Goal: Contribute content: Add original content to the website for others to see

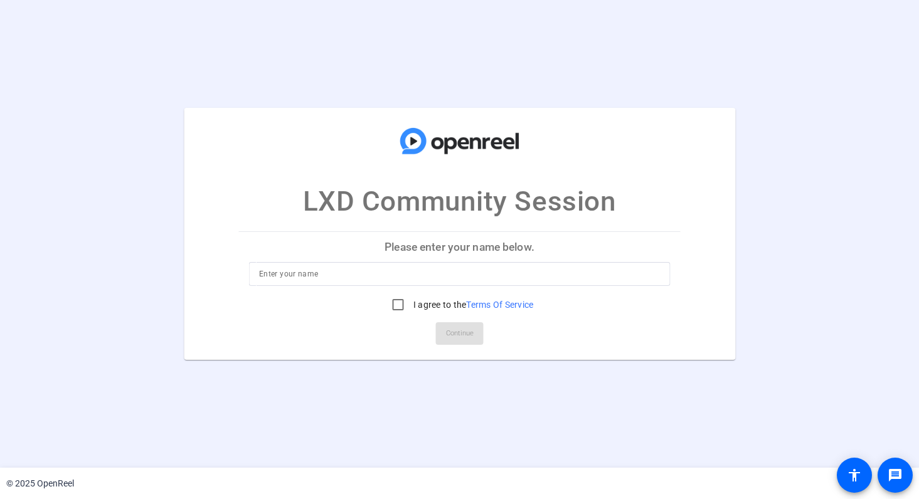
click at [403, 283] on div at bounding box center [459, 274] width 401 height 24
click at [403, 279] on input at bounding box center [459, 273] width 401 height 15
type input "[PERSON_NAME]"
click at [394, 305] on input "I agree to the Terms Of Service" at bounding box center [398, 304] width 25 height 25
checkbox input "true"
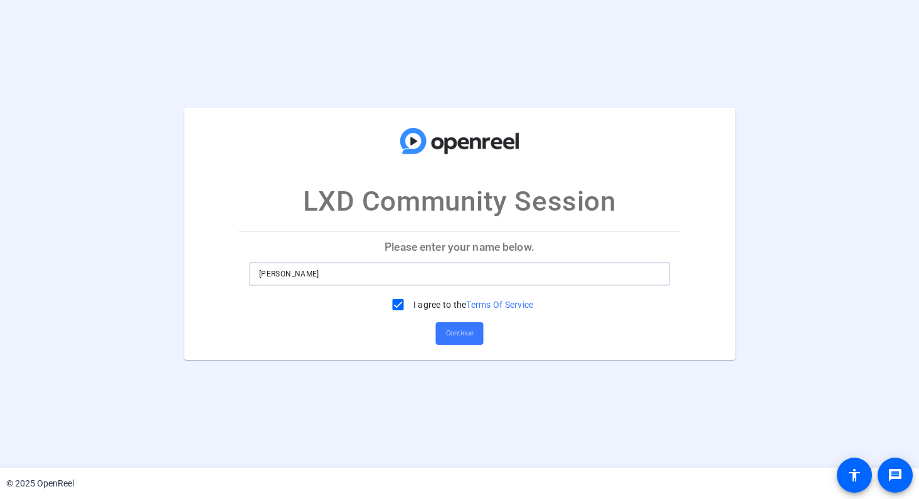
click at [397, 268] on input "[PERSON_NAME]" at bounding box center [459, 273] width 401 height 15
type input "[PERSON_NAME]"
click at [460, 338] on span "Continue" at bounding box center [460, 333] width 28 height 19
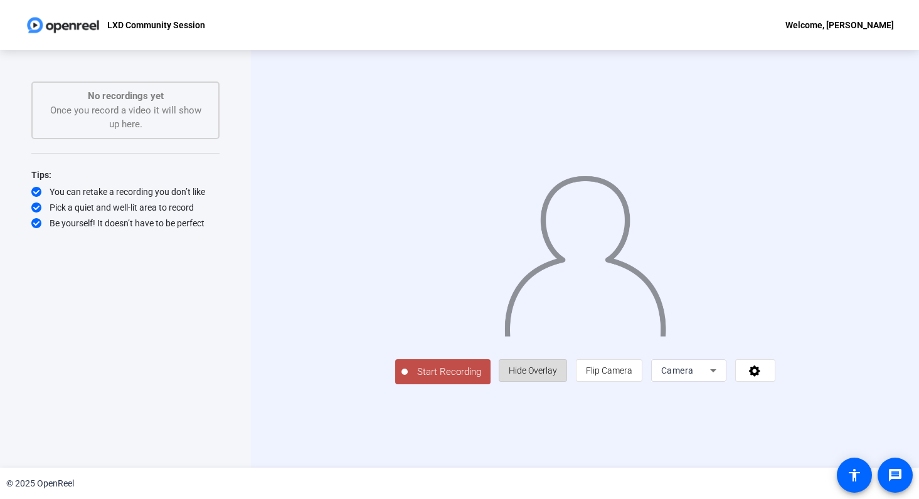
click at [557, 376] on span "Hide Overlay" at bounding box center [533, 371] width 48 height 10
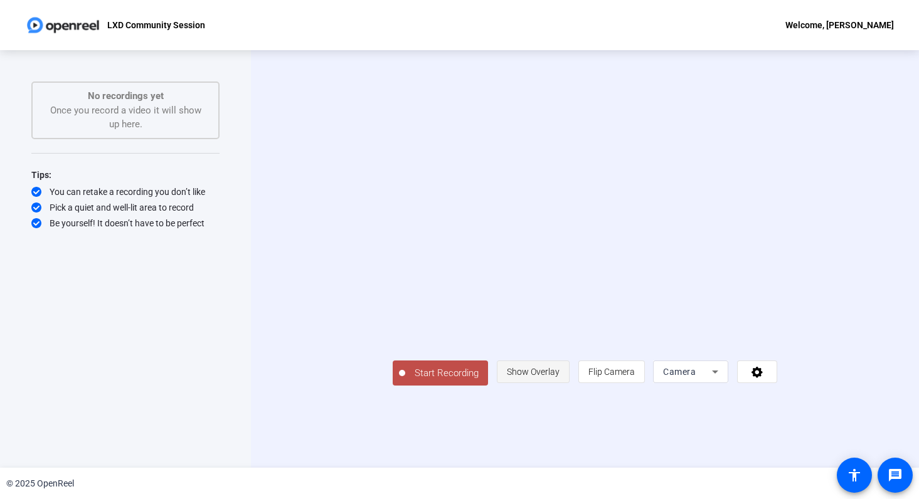
click at [559, 377] on span "Show Overlay" at bounding box center [533, 372] width 53 height 10
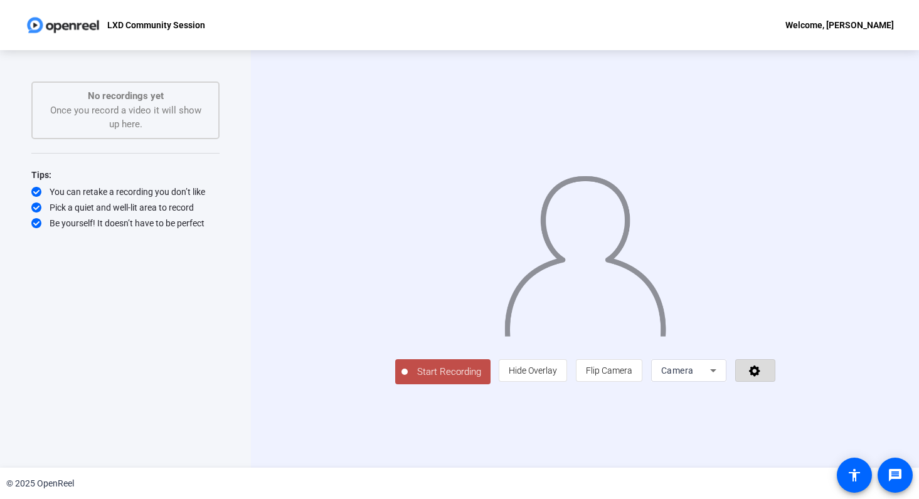
click at [774, 386] on span at bounding box center [755, 371] width 39 height 30
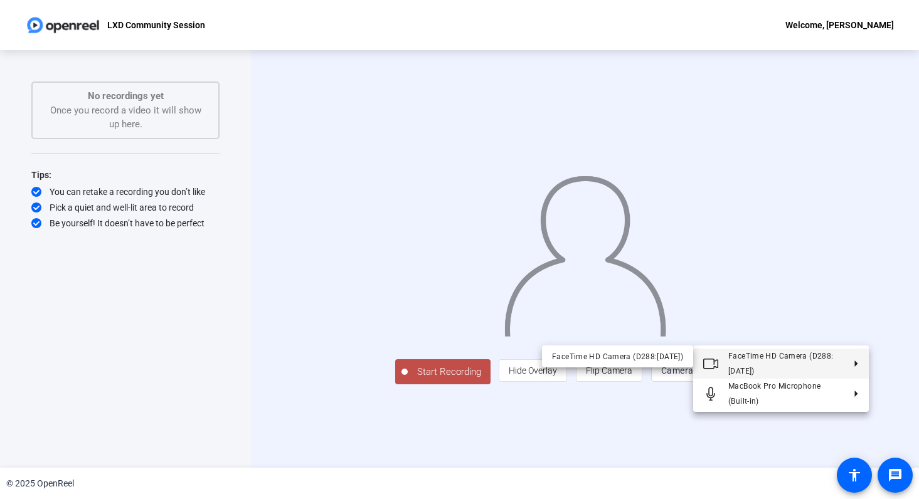
click at [860, 428] on div at bounding box center [459, 249] width 919 height 499
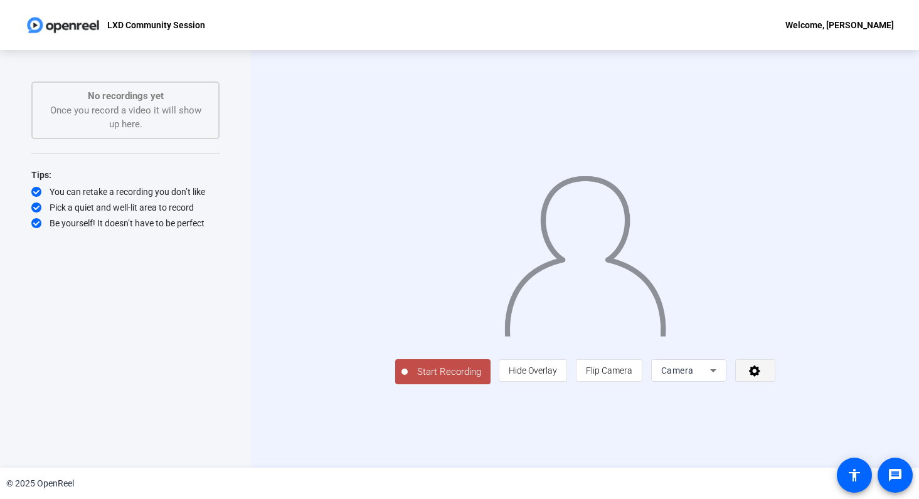
click at [762, 377] on icon at bounding box center [754, 370] width 14 height 13
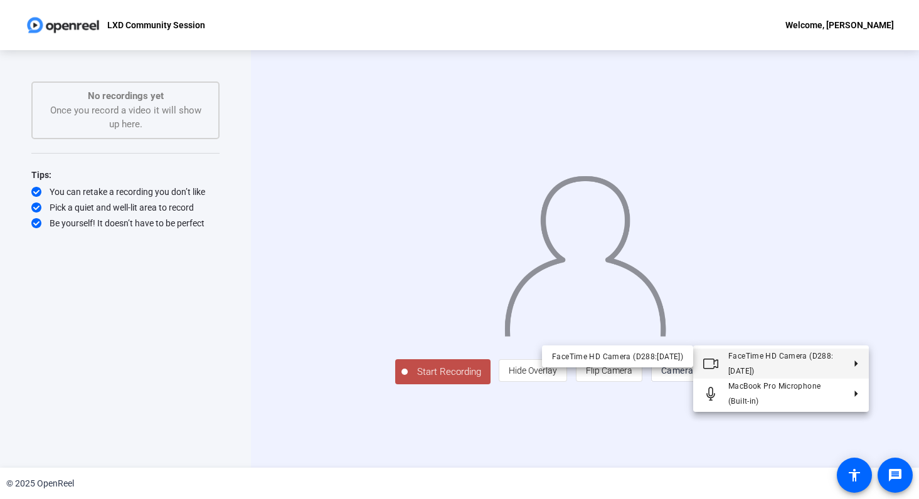
click at [186, 150] on div at bounding box center [459, 249] width 919 height 499
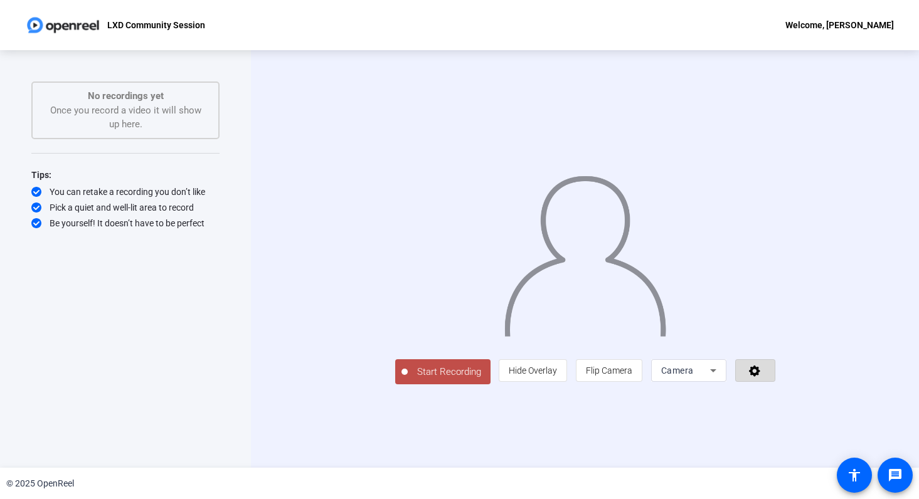
click at [760, 377] on icon at bounding box center [754, 371] width 11 height 11
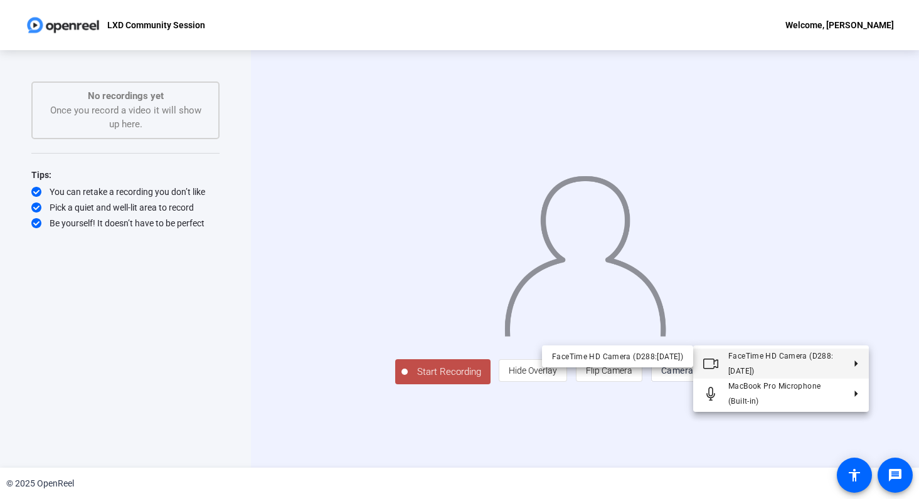
click at [519, 406] on div at bounding box center [459, 249] width 919 height 499
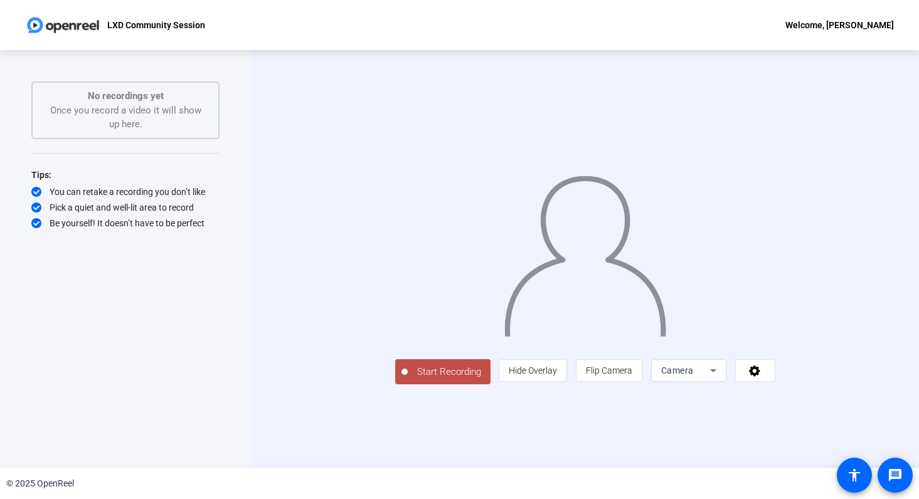
click at [775, 384] on div "Start Recording person Hide Overlay flip Flip Camera Camera" at bounding box center [585, 259] width 380 height 251
click at [716, 382] on div "Camera" at bounding box center [688, 370] width 55 height 23
